Goal: Task Accomplishment & Management: Use online tool/utility

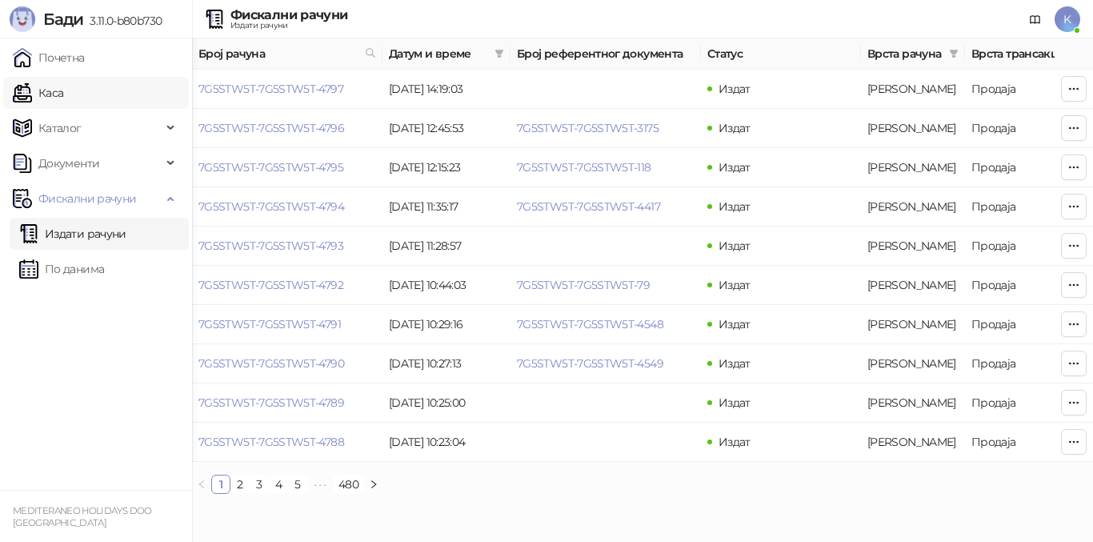
scroll to position [0, 539]
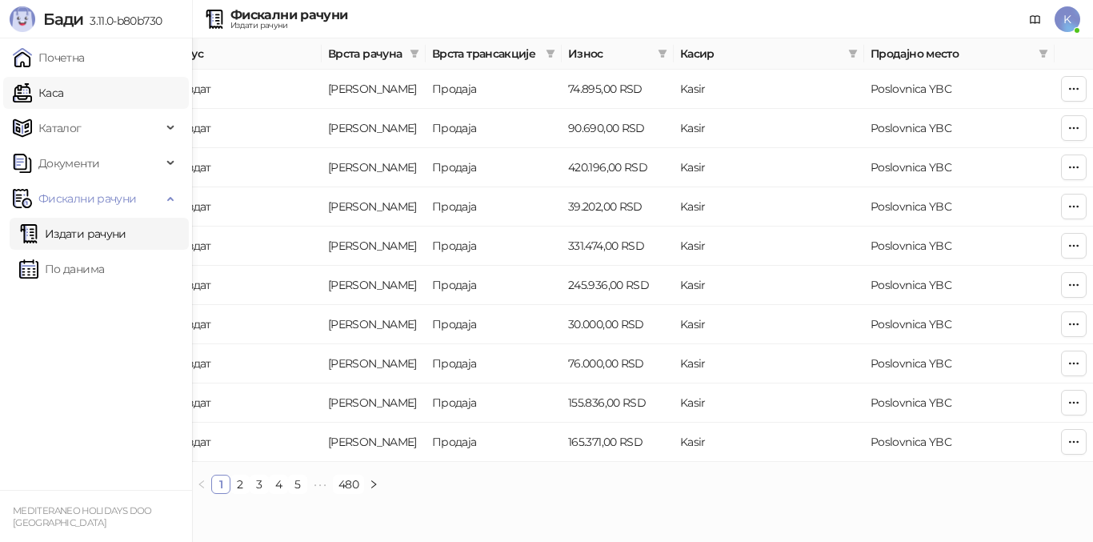
click at [56, 94] on link "Каса" at bounding box center [38, 93] width 50 height 32
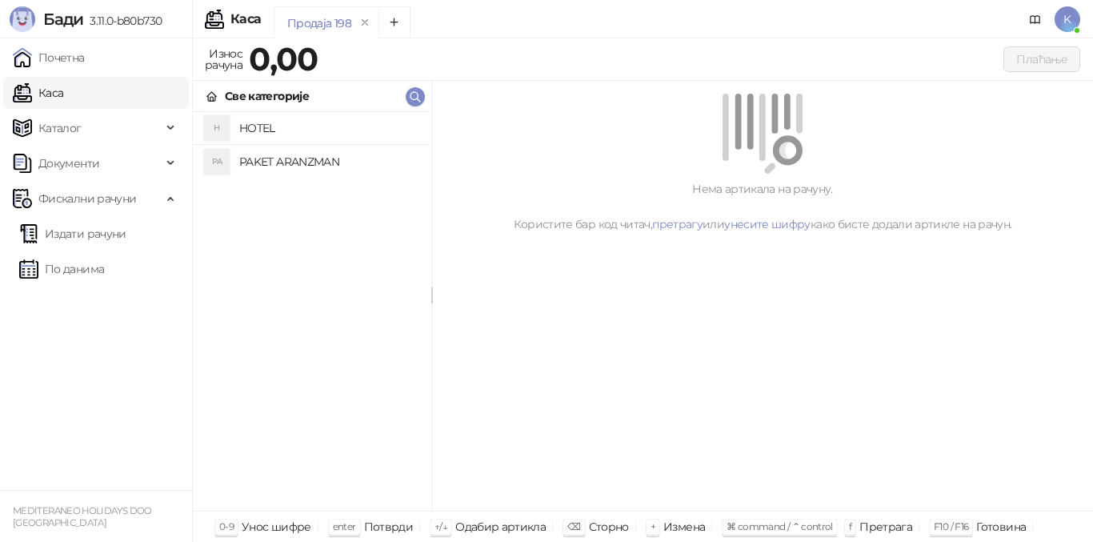
click at [296, 159] on h4 "PAKET ARANZMAN" at bounding box center [328, 162] width 179 height 26
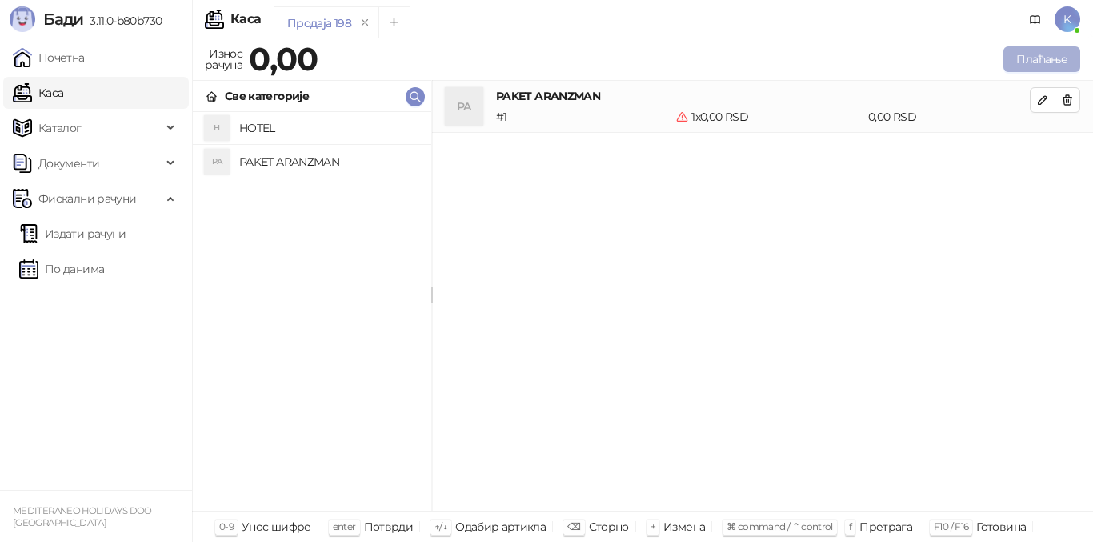
click at [1035, 50] on button "Плаћање" at bounding box center [1042, 59] width 77 height 26
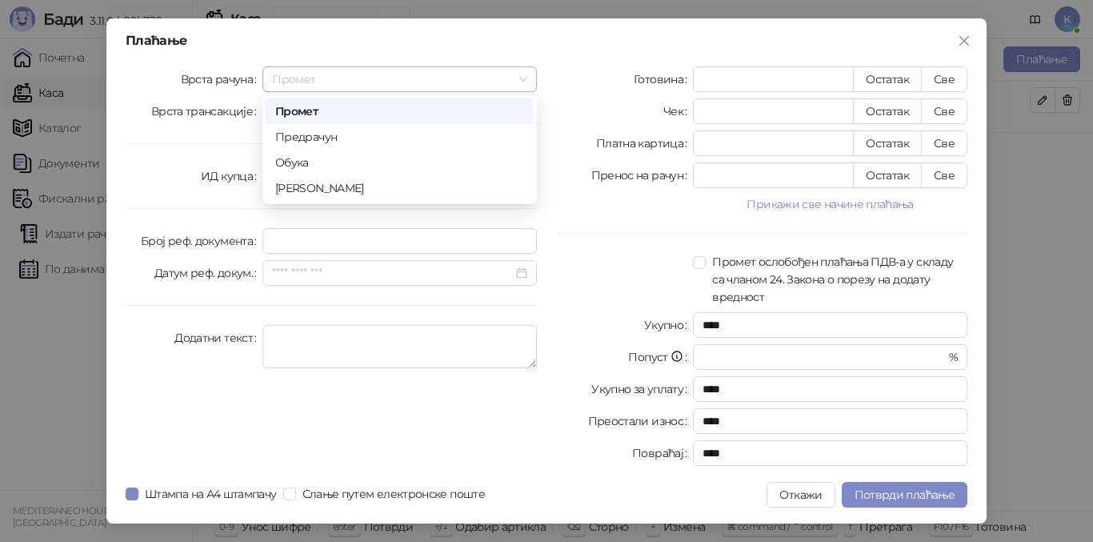
click at [352, 85] on span "Промет" at bounding box center [399, 79] width 255 height 24
click at [332, 188] on div "[PERSON_NAME]" at bounding box center [399, 188] width 249 height 18
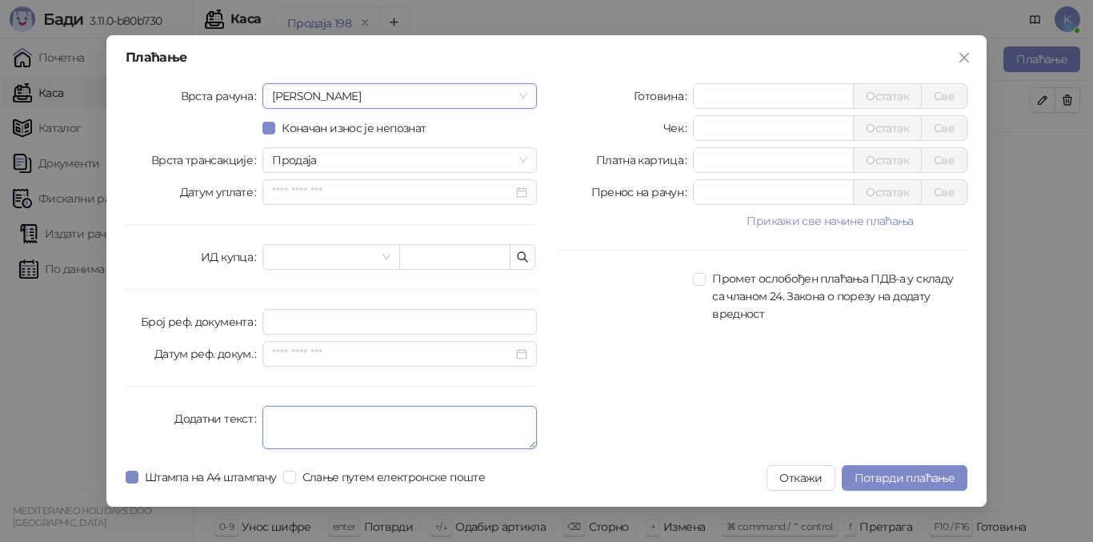
click at [311, 419] on textarea "Додатни текст" at bounding box center [400, 427] width 275 height 43
type textarea "*********"
drag, startPoint x: 714, startPoint y: 160, endPoint x: 671, endPoint y: 154, distance: 43.7
click at [671, 154] on div "Платна картица * Остатак Све" at bounding box center [761, 160] width 411 height 26
type input "******"
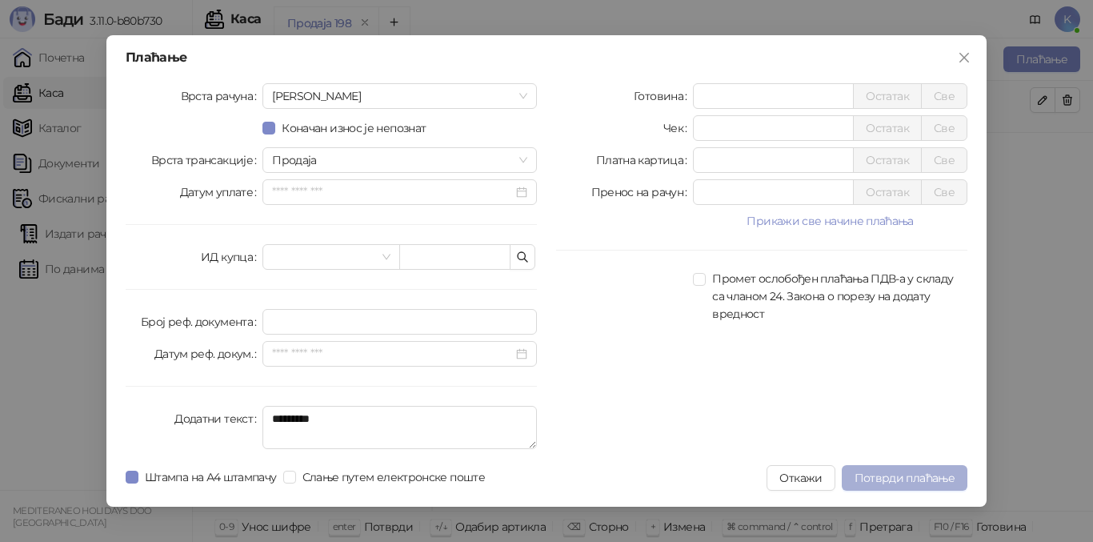
click at [911, 481] on span "Потврди плаћање" at bounding box center [905, 478] width 100 height 14
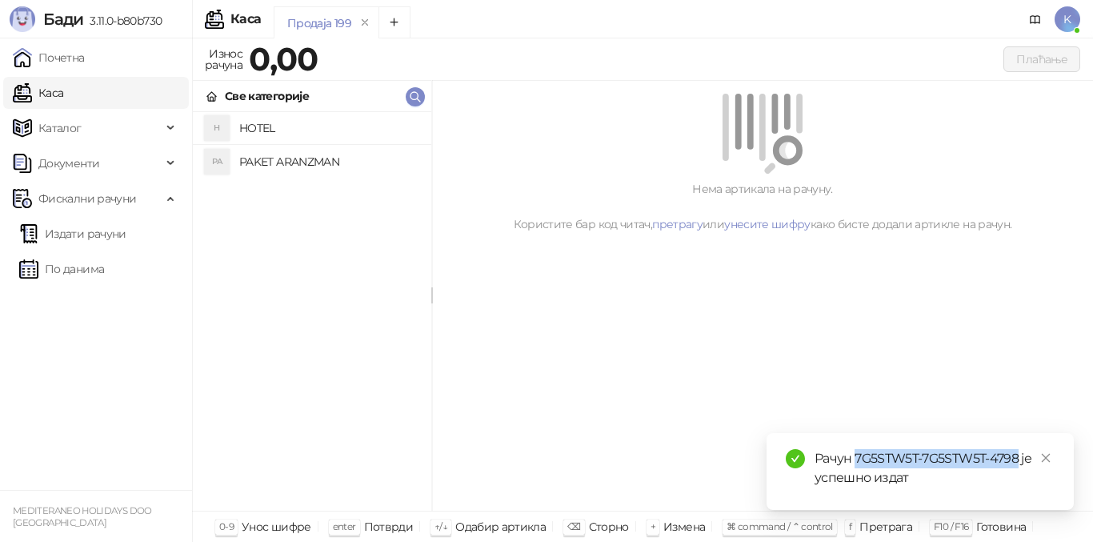
drag, startPoint x: 856, startPoint y: 455, endPoint x: 1021, endPoint y: 455, distance: 164.1
click at [1021, 455] on div "Рачун 7G5STW5T-7G5STW5T-4798 је успешно издат" at bounding box center [935, 468] width 240 height 38
copy div "7G5STW5T-7G5STW5T-4798"
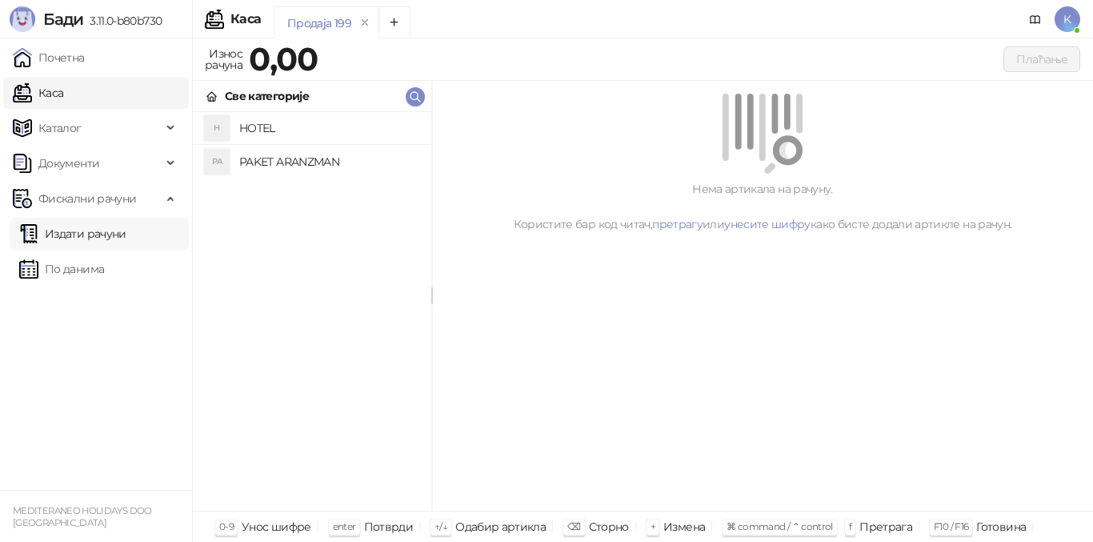
click at [56, 239] on link "Издати рачуни" at bounding box center [72, 234] width 107 height 32
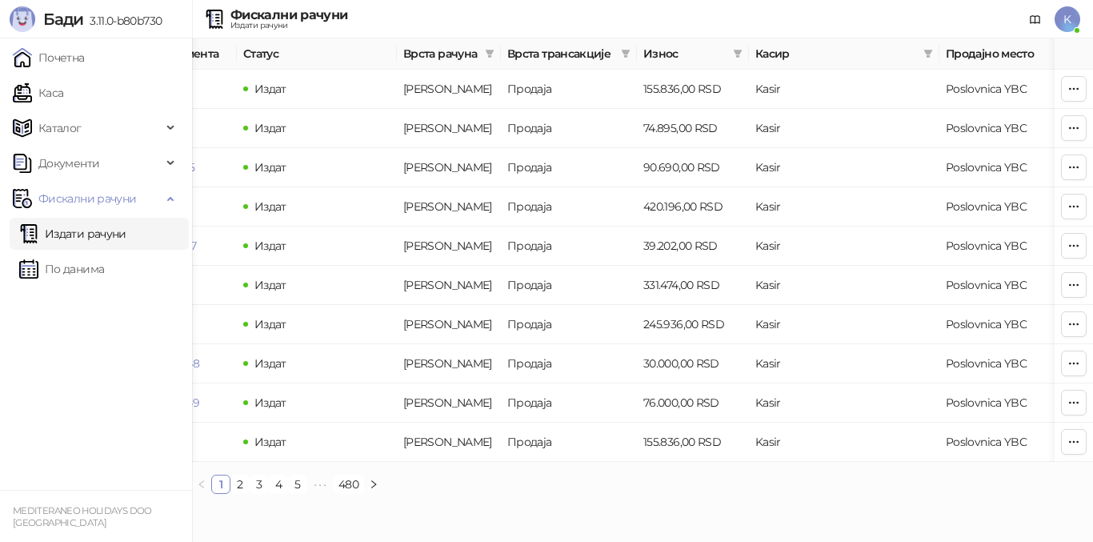
scroll to position [0, 476]
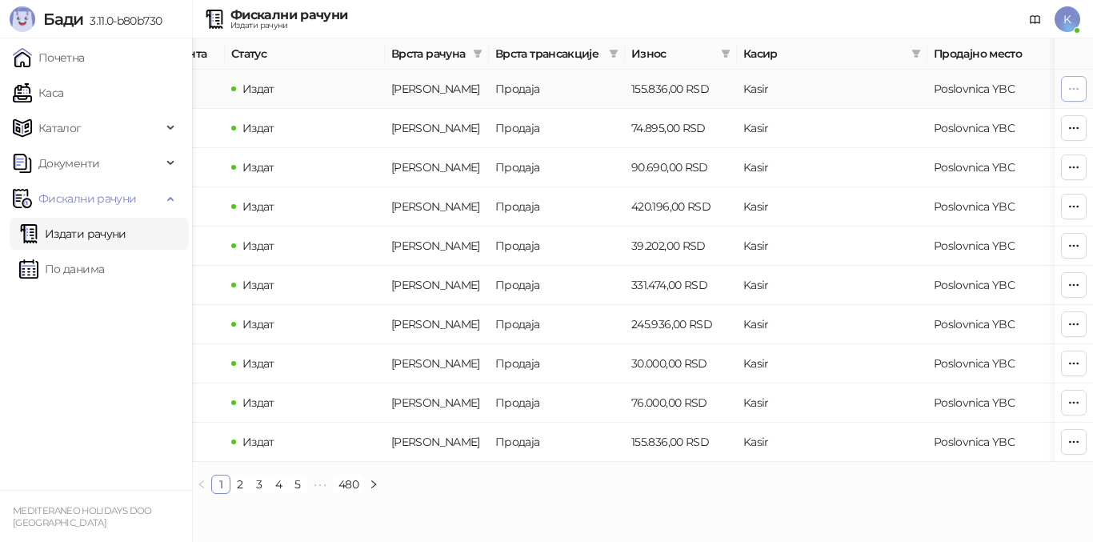
click at [1074, 91] on icon "button" at bounding box center [1074, 88] width 13 height 13
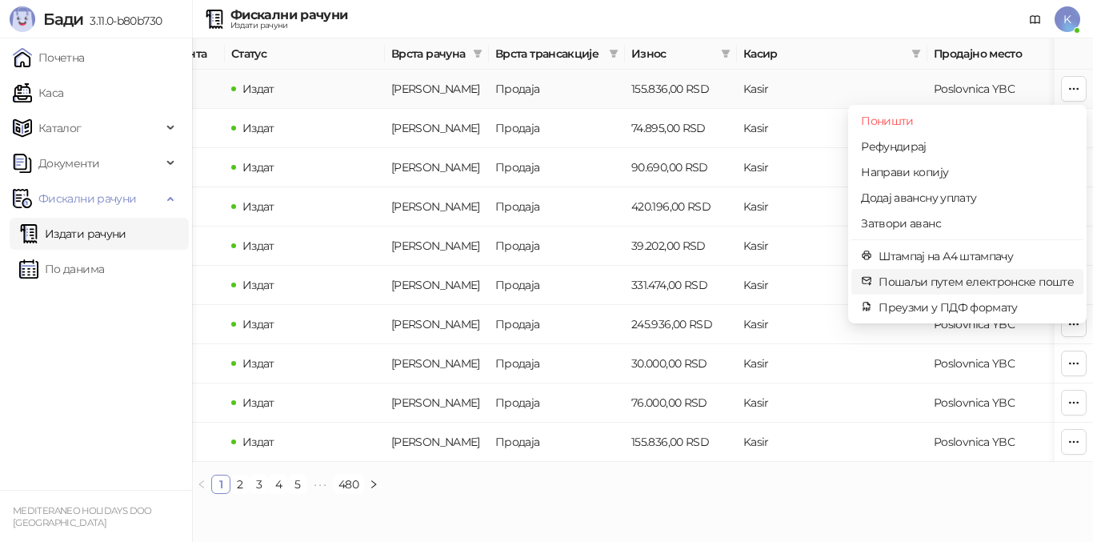
click at [932, 279] on span "Пошаљи путем електронске поште" at bounding box center [976, 282] width 195 height 18
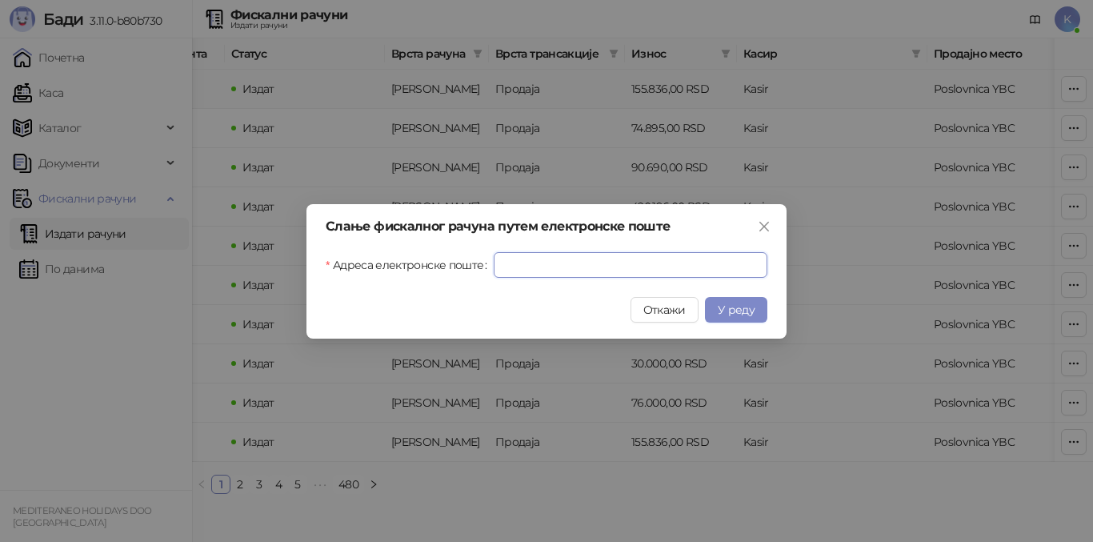
click at [637, 269] on input "Адреса електронске поште" at bounding box center [631, 265] width 274 height 26
paste input "**********"
type input "**********"
click at [722, 313] on span "У реду" at bounding box center [736, 310] width 37 height 14
